Goal: Navigation & Orientation: Find specific page/section

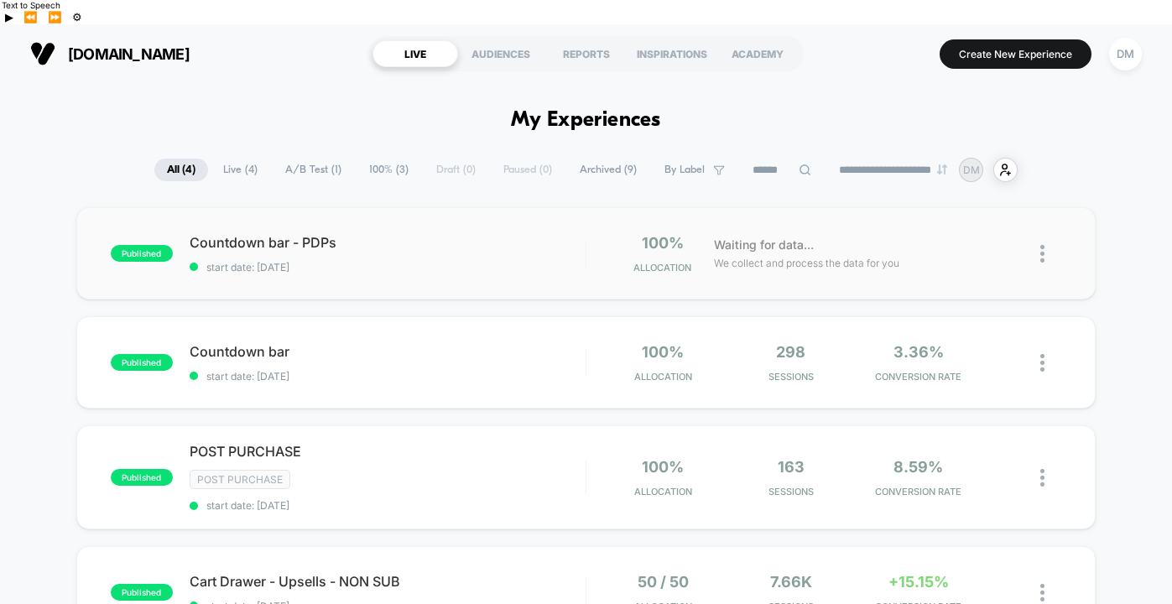
click at [496, 261] on div "published Countdown bar - PDPs start date: [DATE] 100% Allocation Waiting for d…" at bounding box center [585, 253] width 1019 height 92
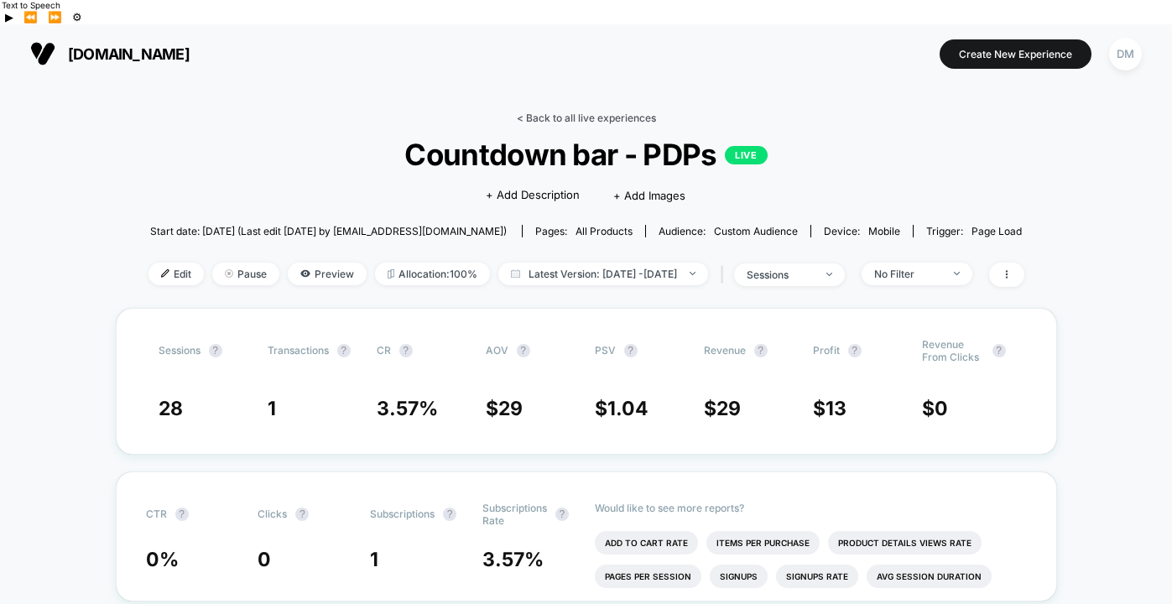
click at [568, 112] on link "< Back to all live experiences" at bounding box center [586, 118] width 139 height 13
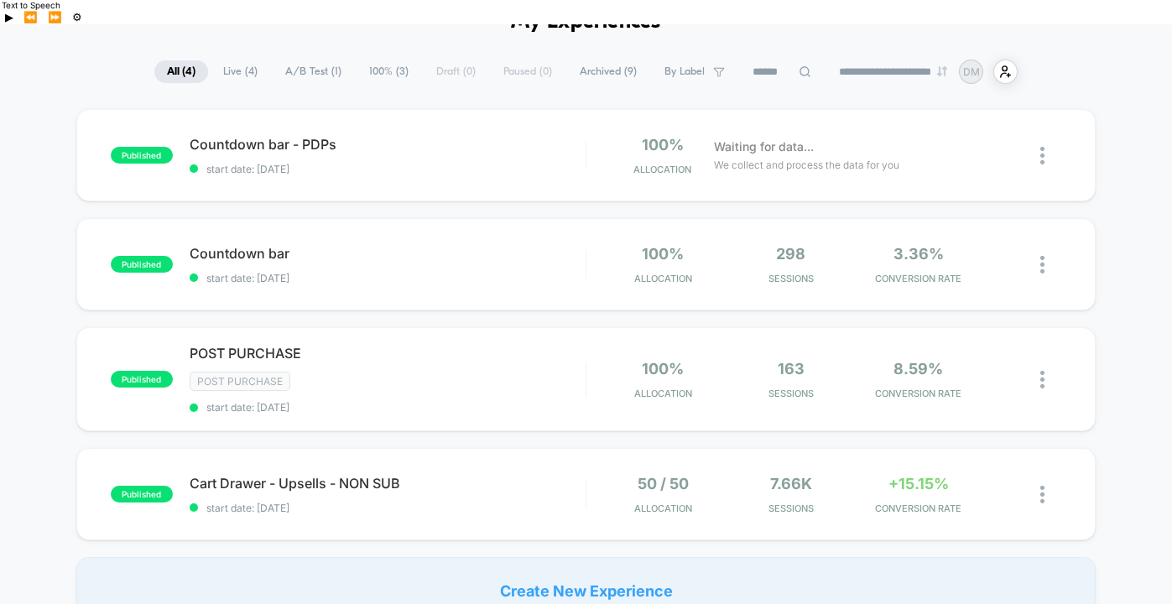
scroll to position [124, 0]
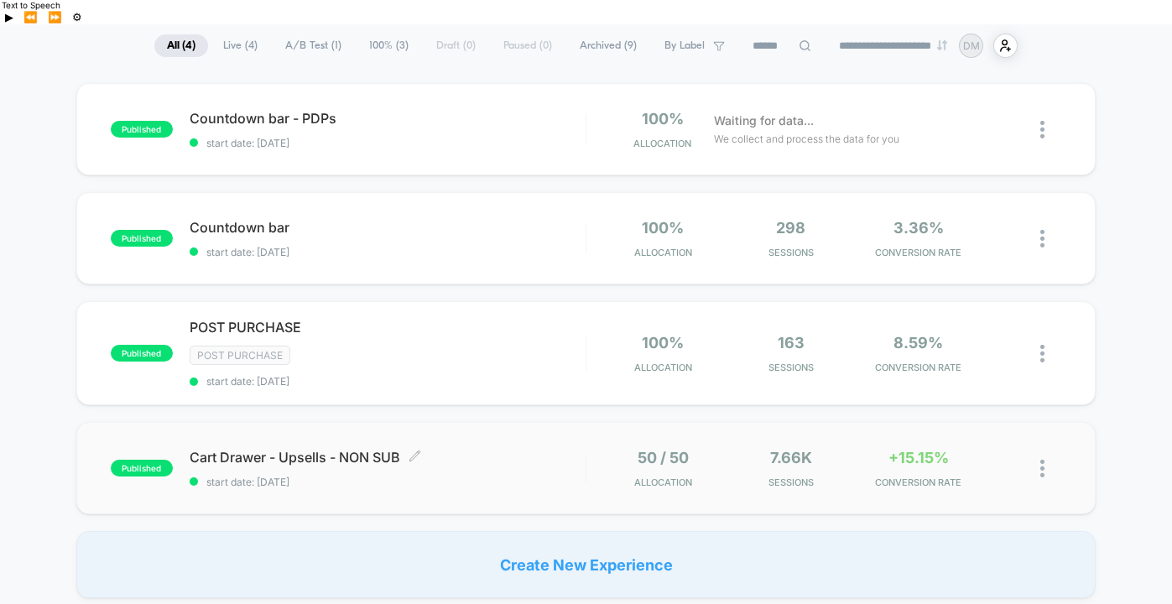
click at [520, 449] on span "Cart Drawer - Upsells - NON SUB Click to edit experience details" at bounding box center [388, 457] width 396 height 17
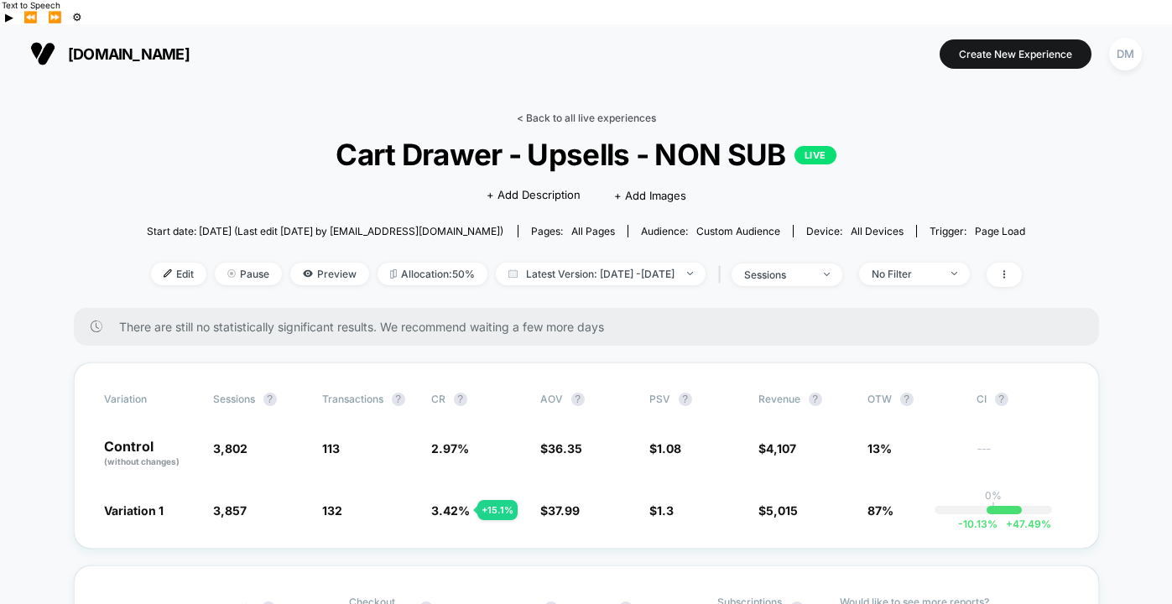
click at [555, 112] on link "< Back to all live experiences" at bounding box center [586, 118] width 139 height 13
